Goal: Information Seeking & Learning: Understand process/instructions

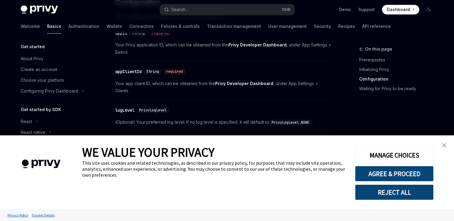
drag, startPoint x: 445, startPoint y: 143, endPoint x: 427, endPoint y: 146, distance: 18.6
click at [445, 143] on link "close banner" at bounding box center [444, 146] width 12 height 12
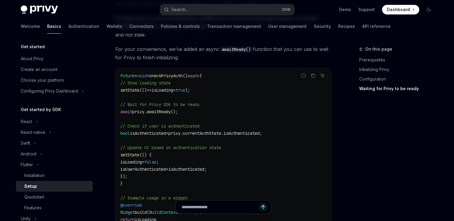
scroll to position [526, 0]
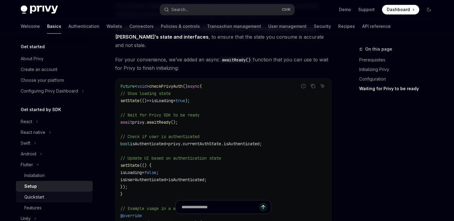
click at [52, 197] on div "Quickstart" at bounding box center [56, 197] width 65 height 7
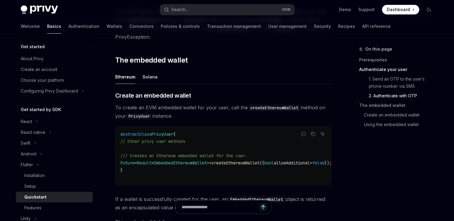
scroll to position [600, 0]
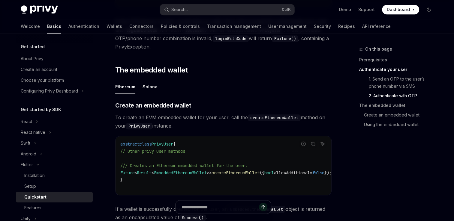
click at [131, 88] on div "Ethereum" at bounding box center [125, 87] width 20 height 14
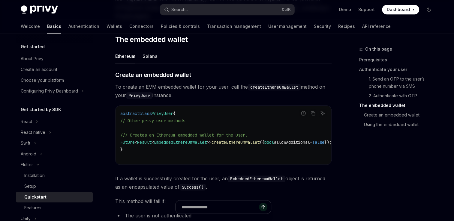
scroll to position [630, 0]
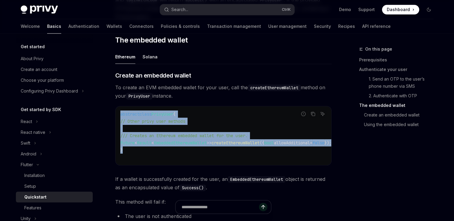
drag, startPoint x: 119, startPoint y: 113, endPoint x: 140, endPoint y: 147, distance: 39.8
click at [140, 147] on div "abstract class PrivyUser { // Other privy user methods /// Creates an Ethereum …" at bounding box center [224, 136] width 216 height 59
copy code "abstract class PrivyUser { // Other privy user methods /// Creates an Ethereum …"
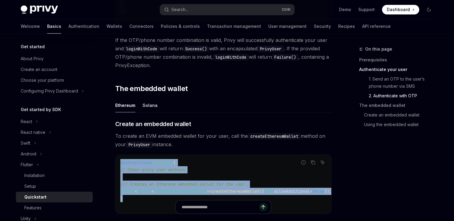
scroll to position [570, 0]
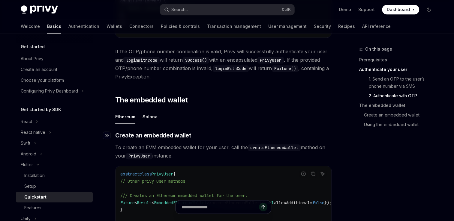
click at [134, 137] on span "Create an embedded wallet" at bounding box center [153, 135] width 76 height 8
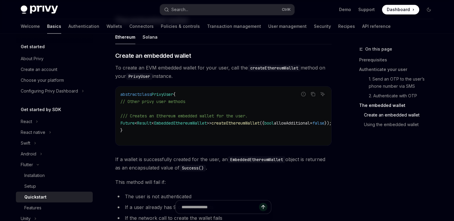
scroll to position [641, 0]
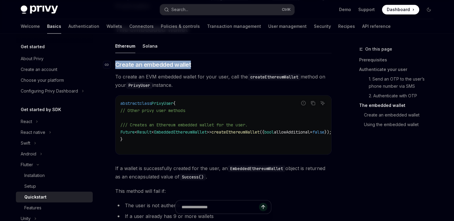
drag, startPoint x: 191, startPoint y: 64, endPoint x: 112, endPoint y: 65, distance: 79.5
click at [115, 65] on h3 "​ Create an embedded wallet" at bounding box center [223, 65] width 216 height 8
copy h3 "​ Create an embedded wallet"
type textarea "*"
